Goal: Task Accomplishment & Management: Use online tool/utility

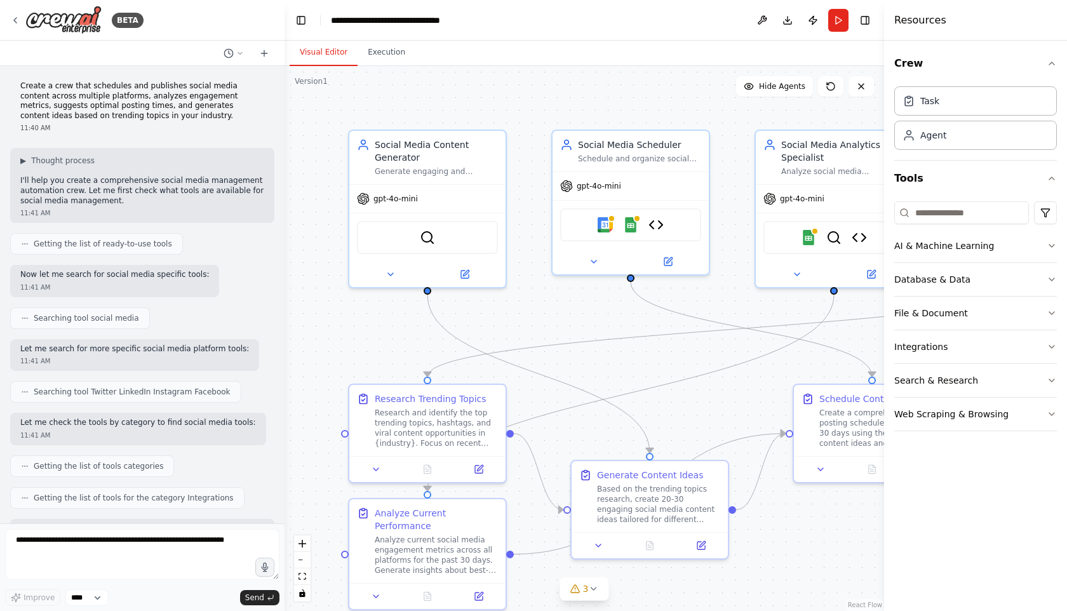
scroll to position [2149, 0]
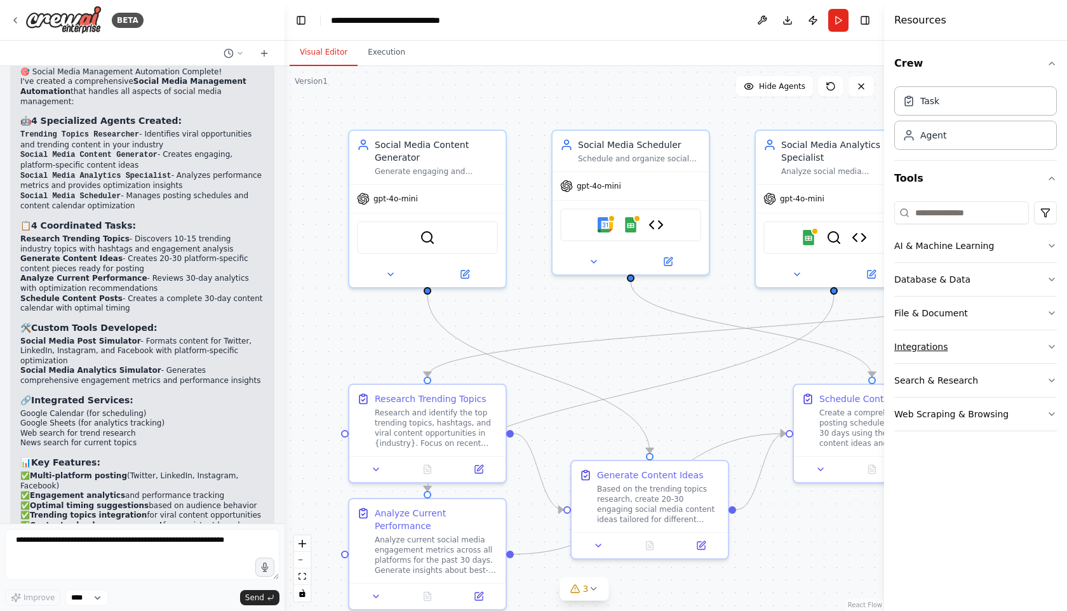
click at [988, 344] on button "Integrations" at bounding box center [975, 346] width 163 height 33
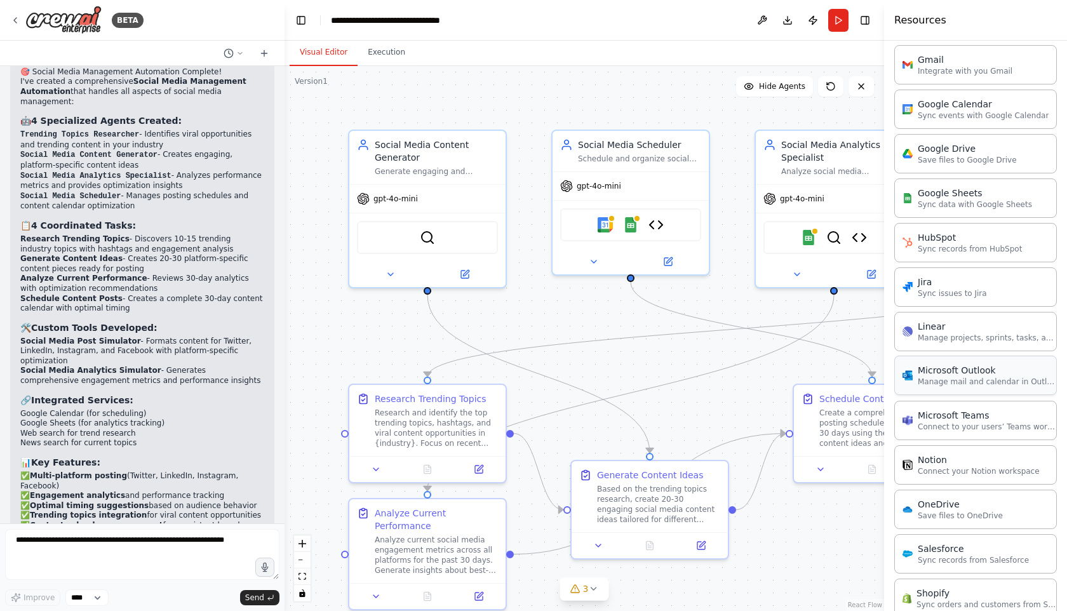
scroll to position [548, 0]
click at [942, 204] on p "Sync data with Google Sheets" at bounding box center [975, 201] width 114 height 10
click at [943, 194] on div "Google Sheets" at bounding box center [975, 190] width 114 height 13
click at [975, 18] on div "Resources" at bounding box center [975, 20] width 183 height 41
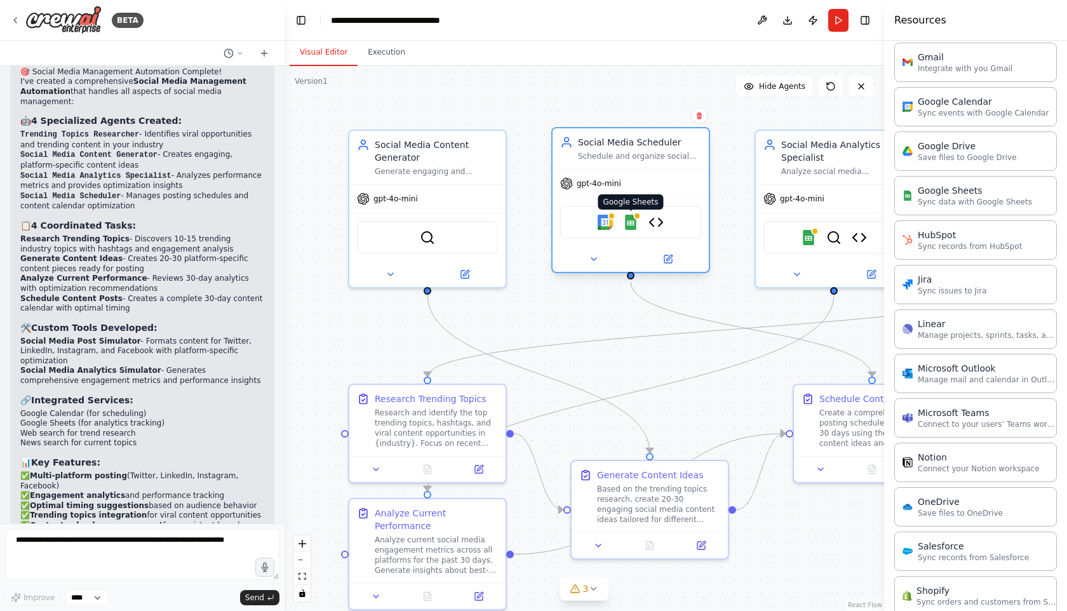
click at [631, 220] on img at bounding box center [630, 222] width 15 height 15
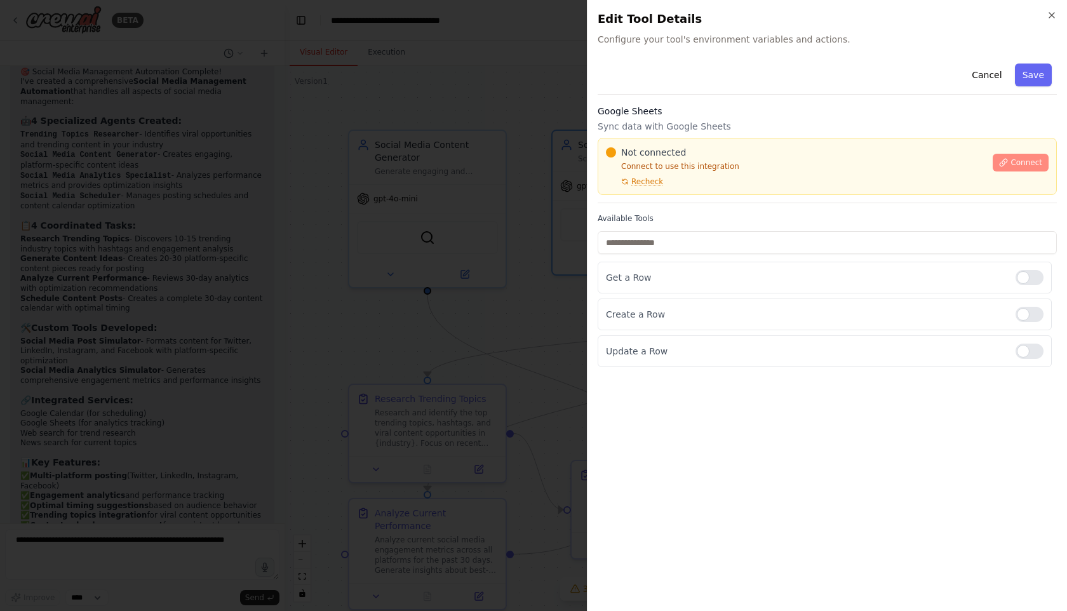
click at [1017, 162] on span "Connect" at bounding box center [1026, 163] width 32 height 10
click at [663, 198] on div "Google Sheets Sync data with Google Sheets Not connected Connect to use this in…" at bounding box center [827, 154] width 459 height 98
click at [667, 199] on div "Google Sheets Sync data with Google Sheets Not connected Connect to use this in…" at bounding box center [827, 154] width 459 height 98
click at [657, 199] on div "Google Sheets Sync data with Google Sheets Not connected Connect to use this in…" at bounding box center [827, 154] width 459 height 98
click at [445, 262] on div at bounding box center [533, 305] width 1067 height 611
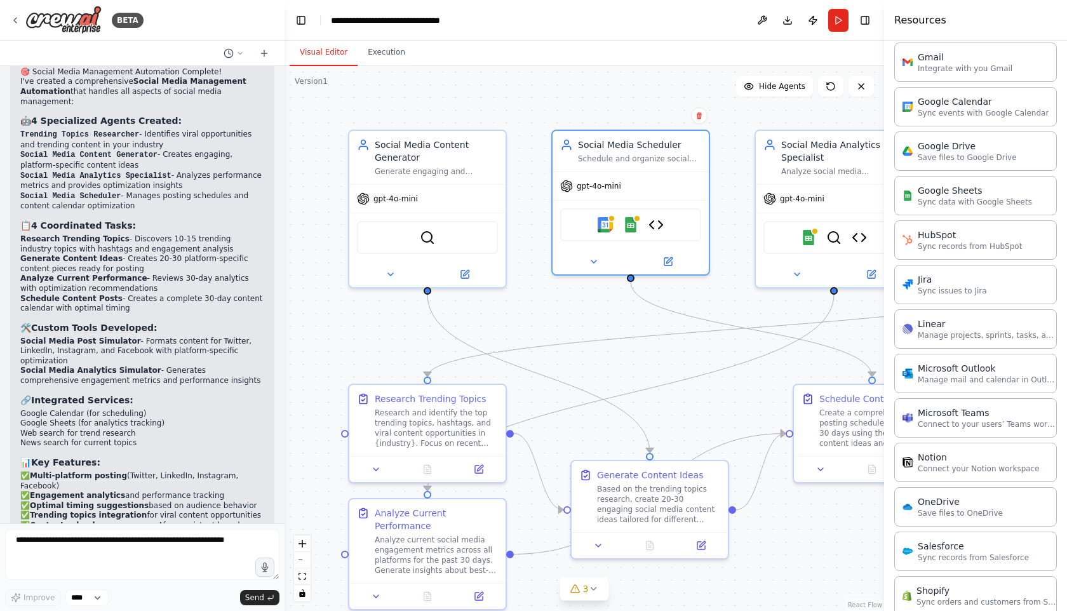
click at [978, 32] on div "Resources" at bounding box center [975, 20] width 183 height 41
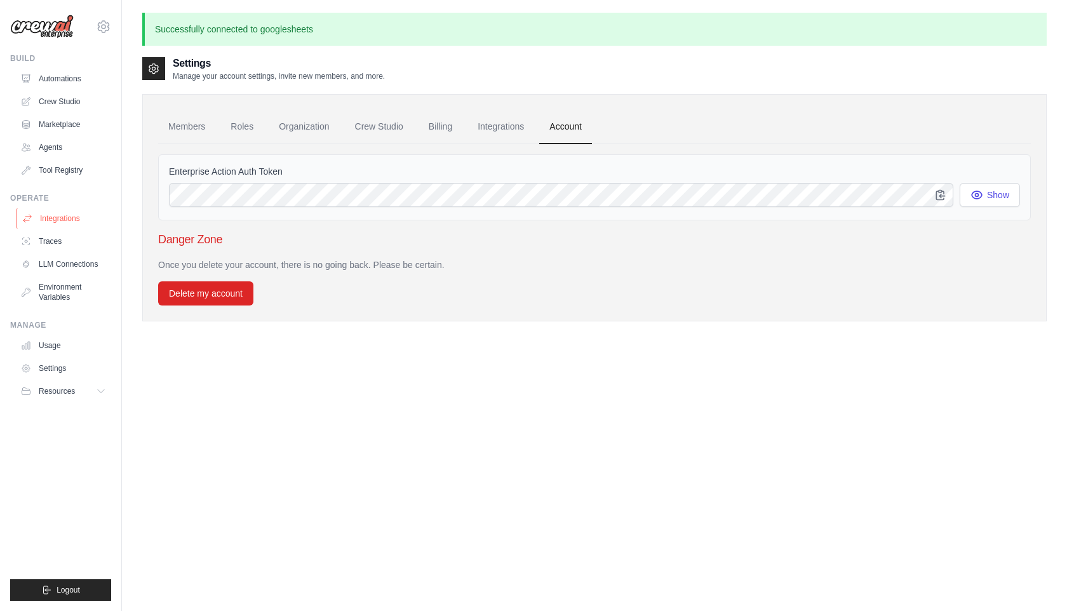
click at [56, 218] on link "Integrations" at bounding box center [65, 218] width 96 height 20
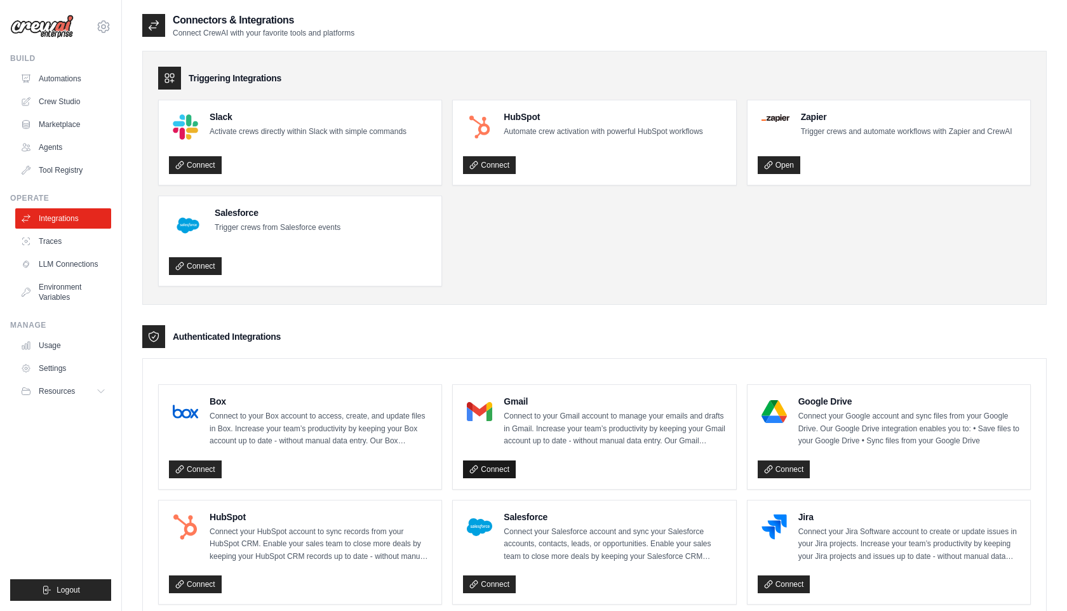
click at [477, 473] on icon at bounding box center [474, 469] width 7 height 7
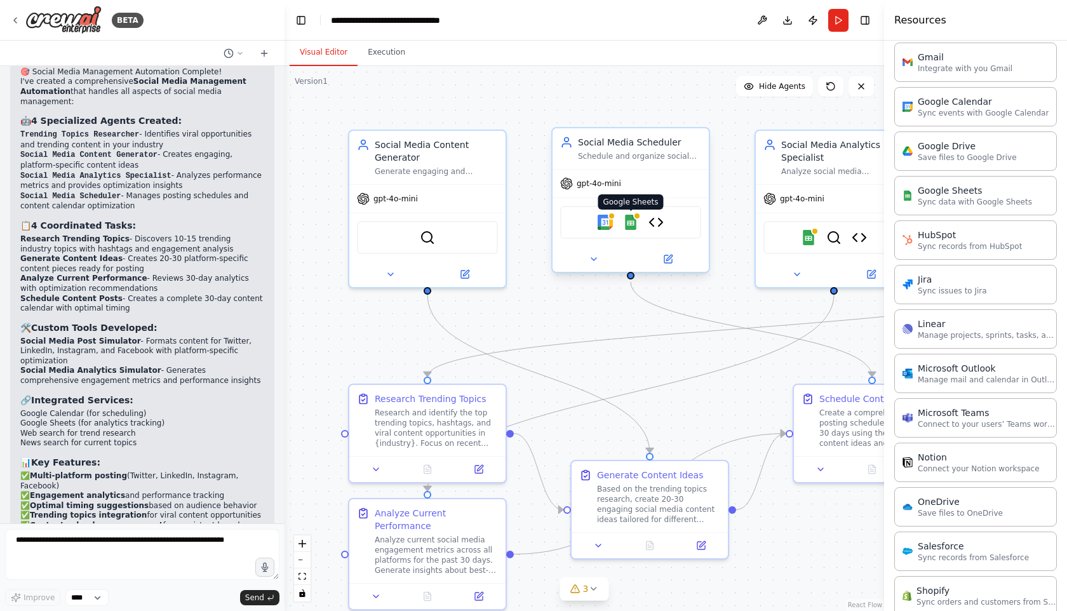
click at [631, 222] on img at bounding box center [630, 222] width 15 height 15
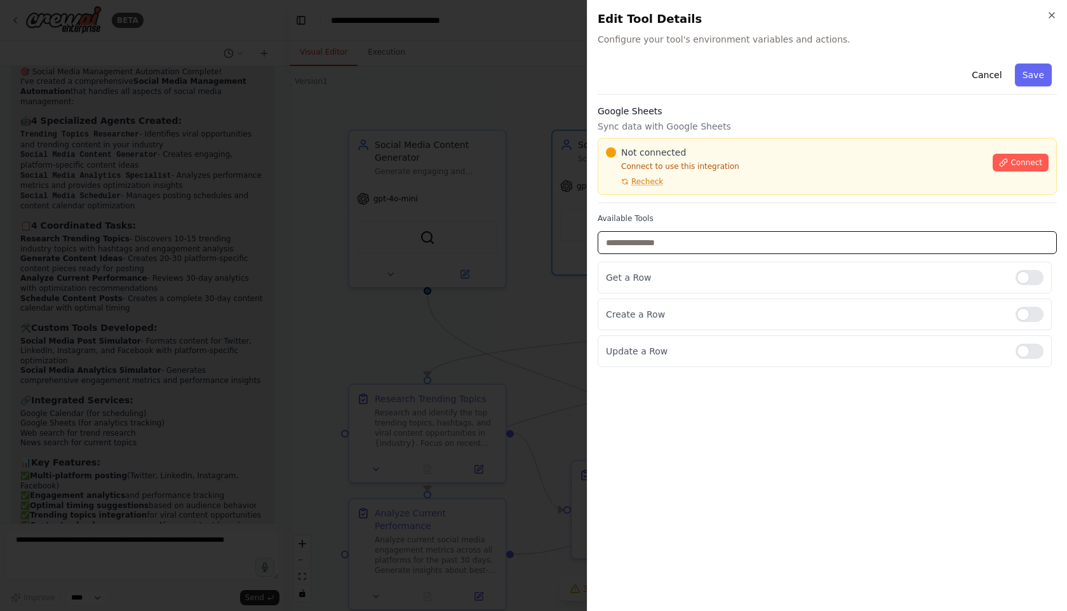
click at [762, 247] on input "text" at bounding box center [827, 242] width 459 height 23
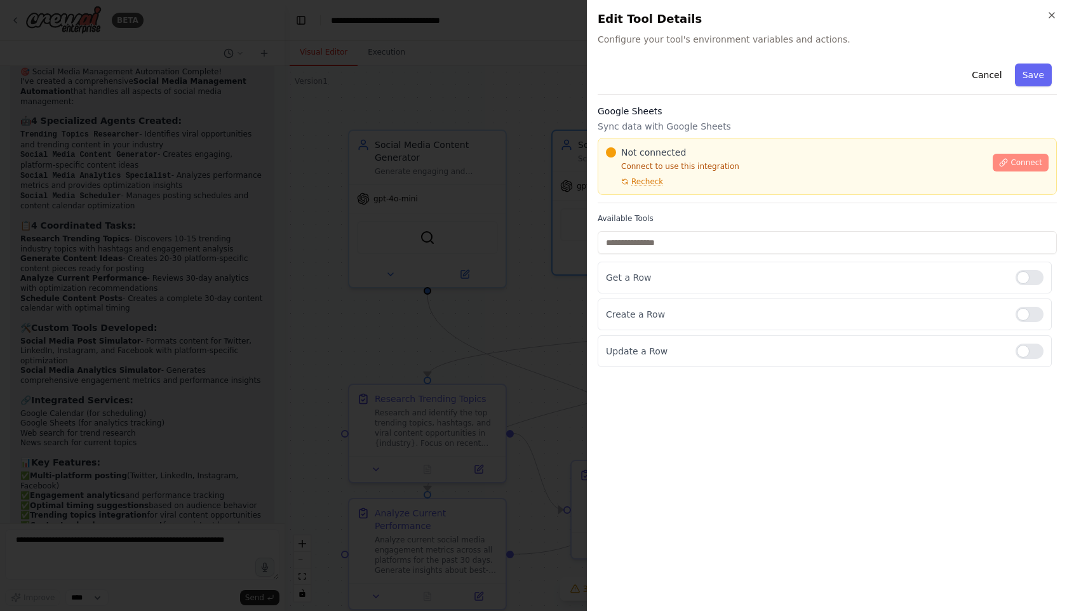
click at [1021, 160] on span "Connect" at bounding box center [1026, 163] width 32 height 10
click at [656, 196] on div "Google Sheets Sync data with Google Sheets Not connected Connect to use this in…" at bounding box center [827, 154] width 459 height 98
click at [648, 200] on div "Google Sheets Sync data with Google Sheets Not connected Connect to use this in…" at bounding box center [827, 154] width 459 height 98
click at [675, 200] on div "Google Sheets Sync data with Google Sheets Not connected Connect to use this in…" at bounding box center [827, 154] width 459 height 98
click at [610, 276] on p "Get a Row" at bounding box center [805, 277] width 399 height 13
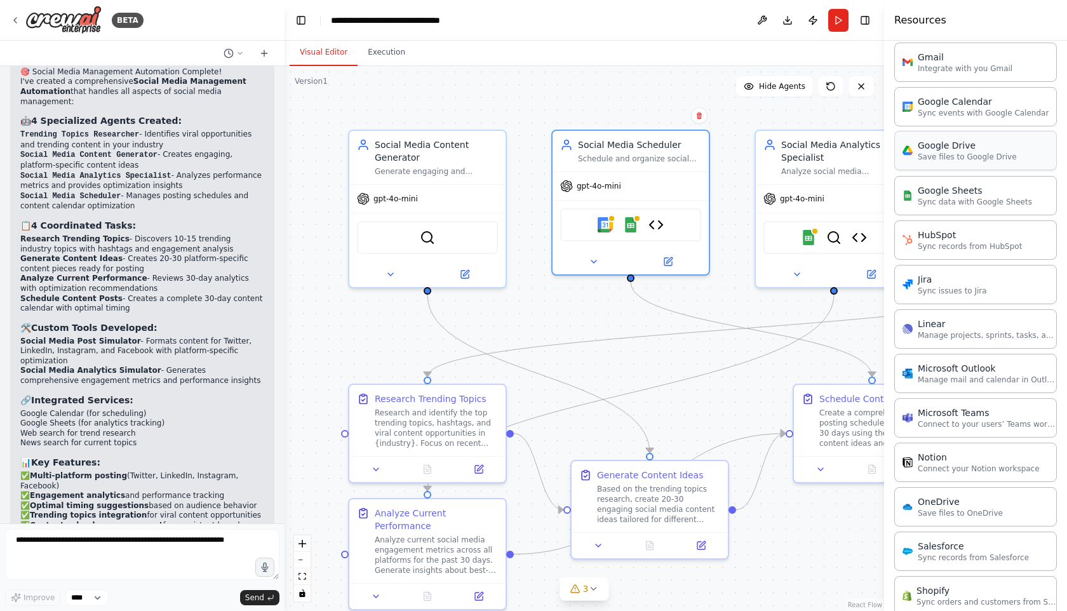
click at [939, 154] on p "Save files to Google Drive" at bounding box center [967, 157] width 99 height 10
click at [957, 152] on p "Save files to Google Drive" at bounding box center [967, 157] width 99 height 10
click at [955, 156] on p "Save files to Google Drive" at bounding box center [967, 157] width 99 height 10
click at [948, 150] on div "Google Drive" at bounding box center [967, 145] width 99 height 13
click at [953, 148] on div "Google Drive" at bounding box center [967, 145] width 99 height 13
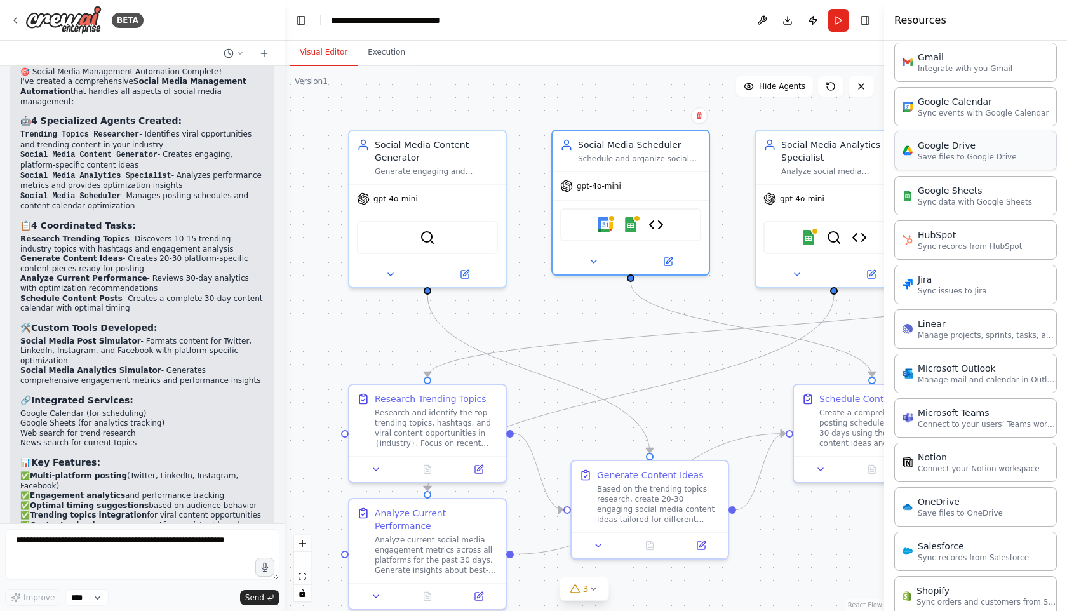
click at [938, 156] on p "Save files to Google Drive" at bounding box center [967, 157] width 99 height 10
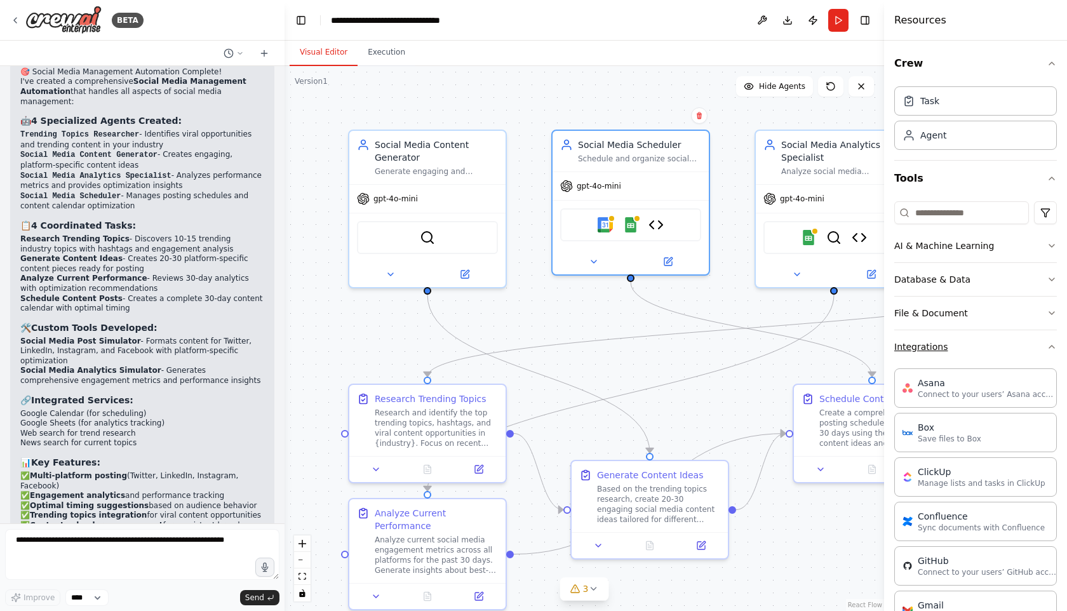
click at [1051, 346] on icon "button" at bounding box center [1051, 347] width 5 height 3
